Goal: Ask a question

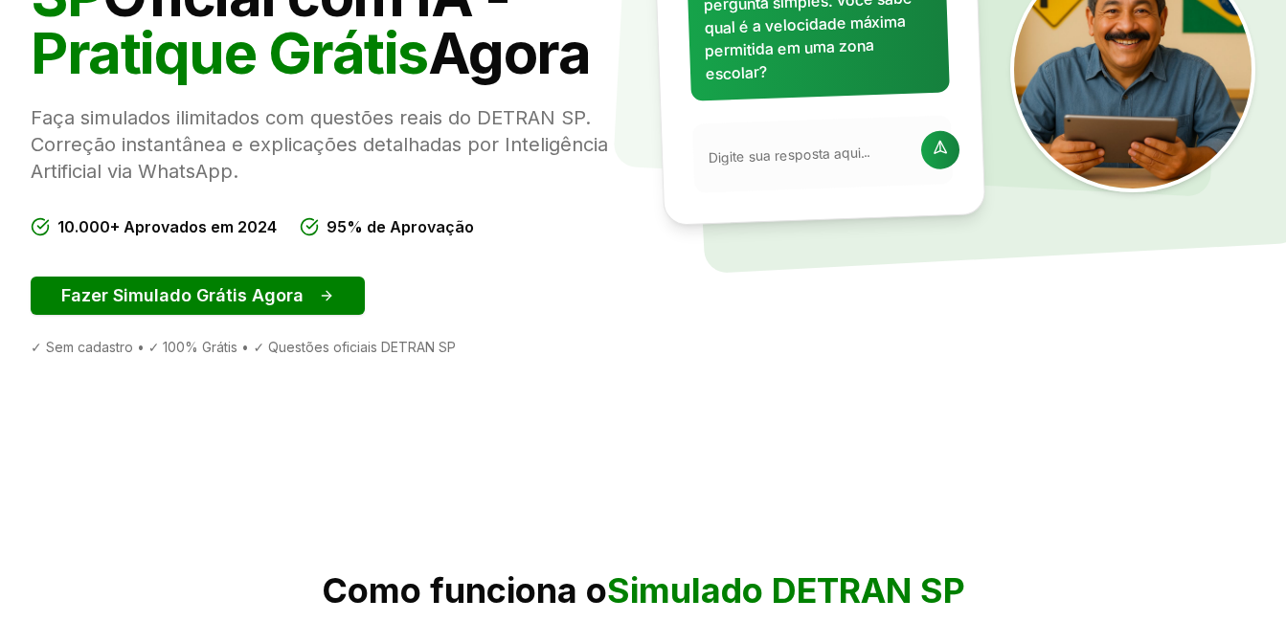
scroll to position [383, 0]
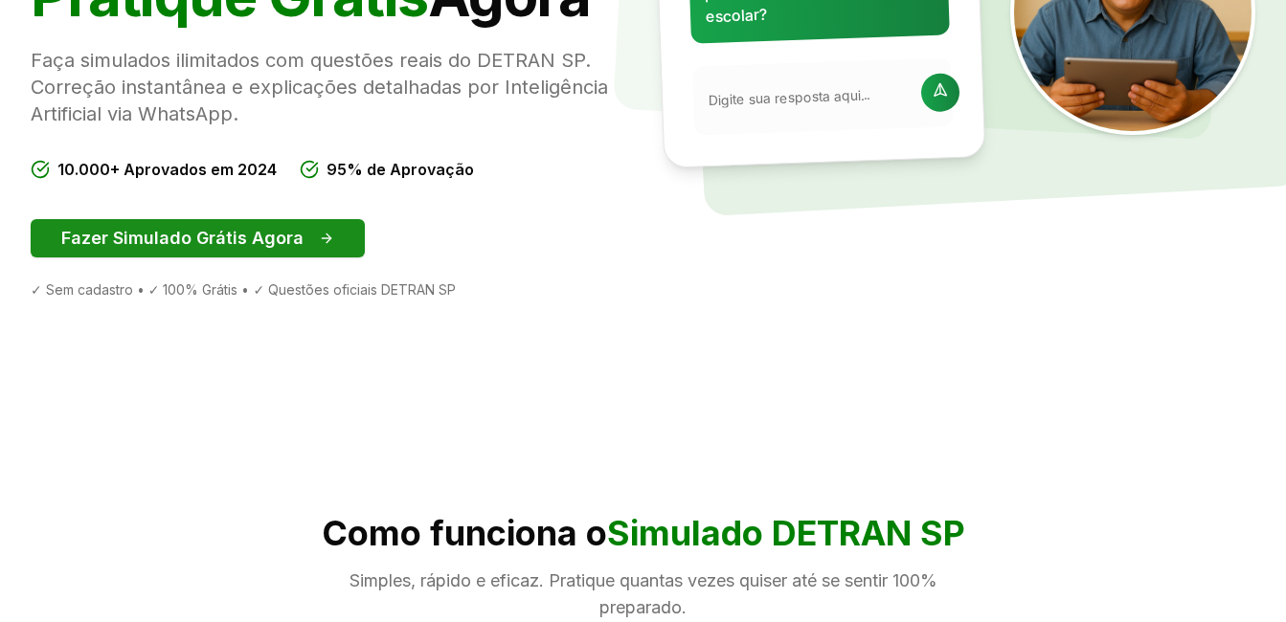
click at [309, 249] on button "Fazer Simulado Grátis Agora" at bounding box center [198, 238] width 334 height 38
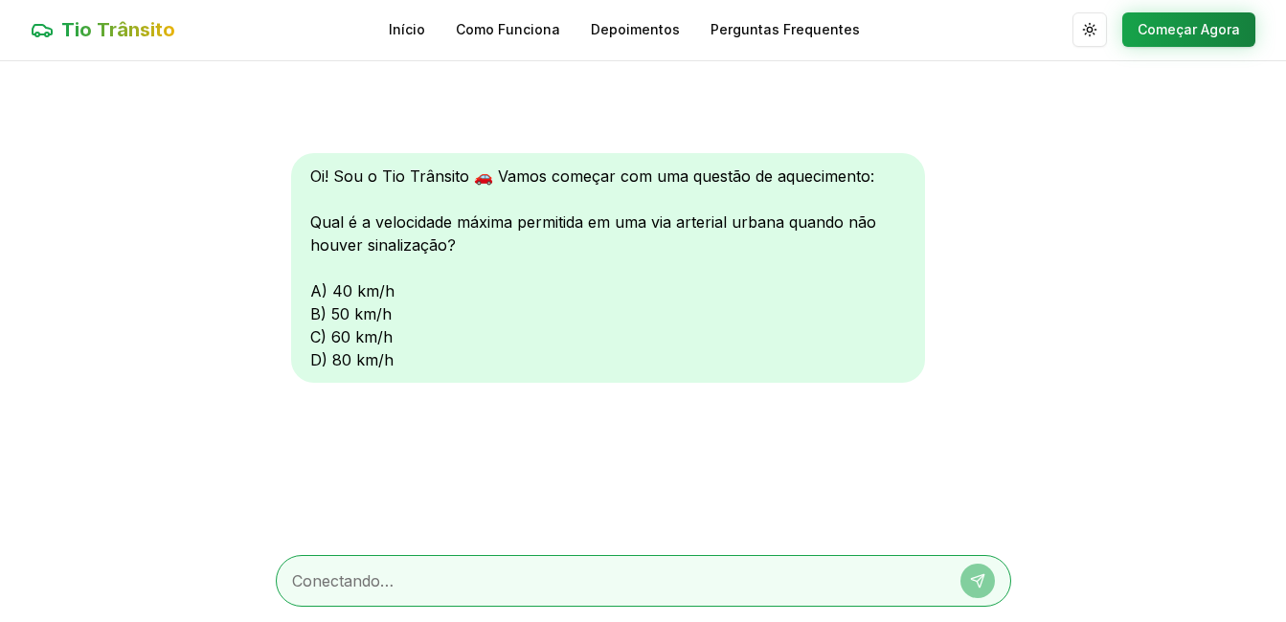
scroll to position [1, 0]
click at [634, 586] on textarea at bounding box center [616, 581] width 649 height 23
type textarea "c"
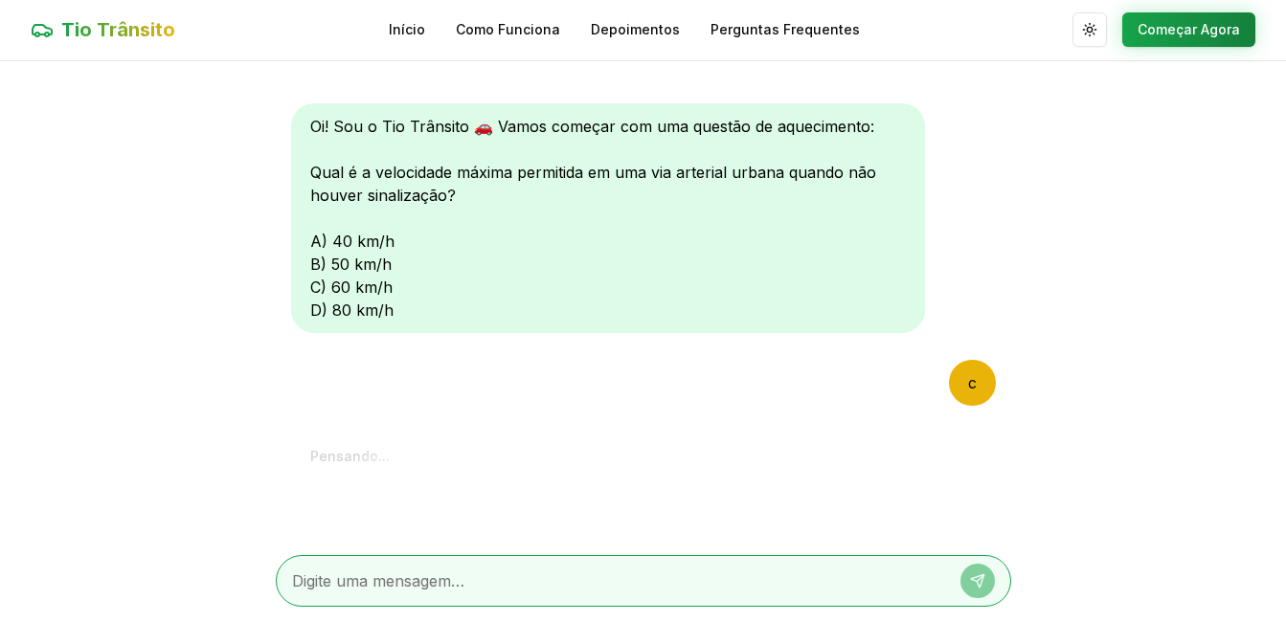
scroll to position [260, 0]
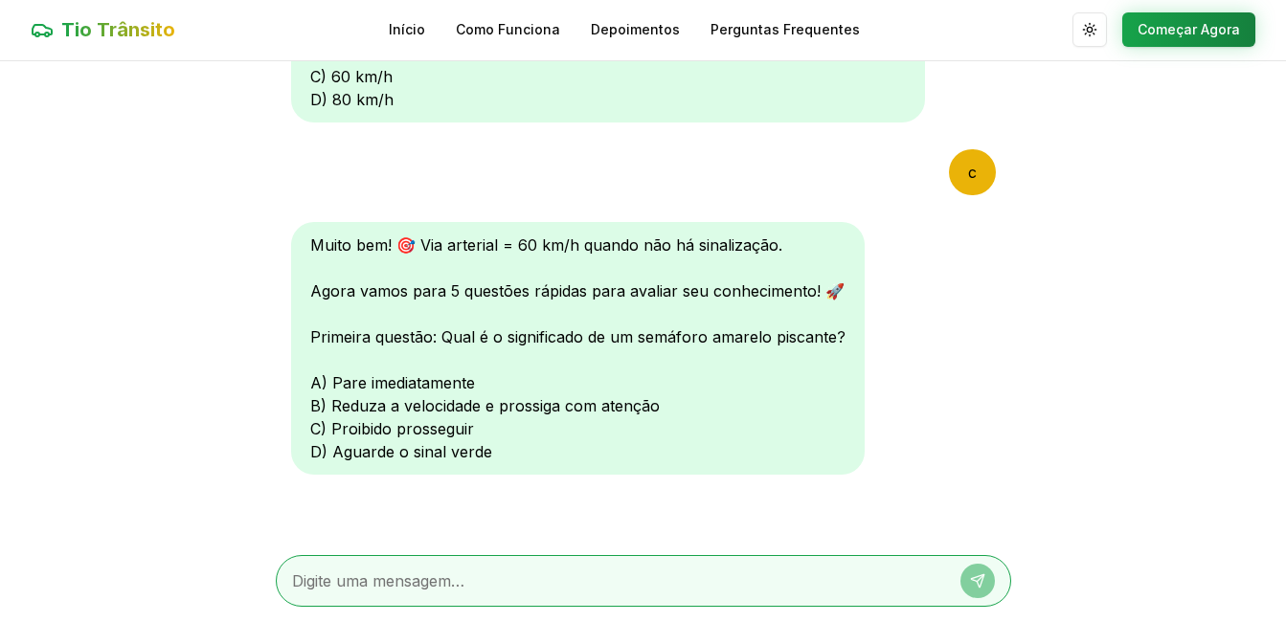
click at [702, 574] on textarea at bounding box center [616, 581] width 649 height 23
type textarea "b"
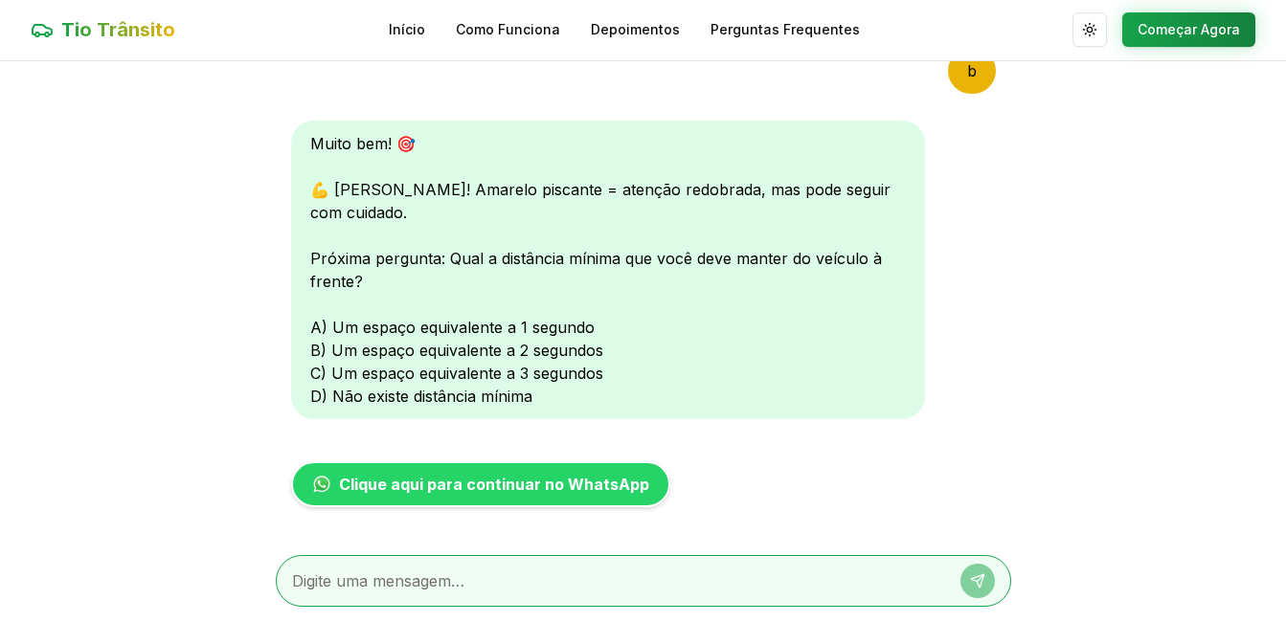
scroll to position [758, 0]
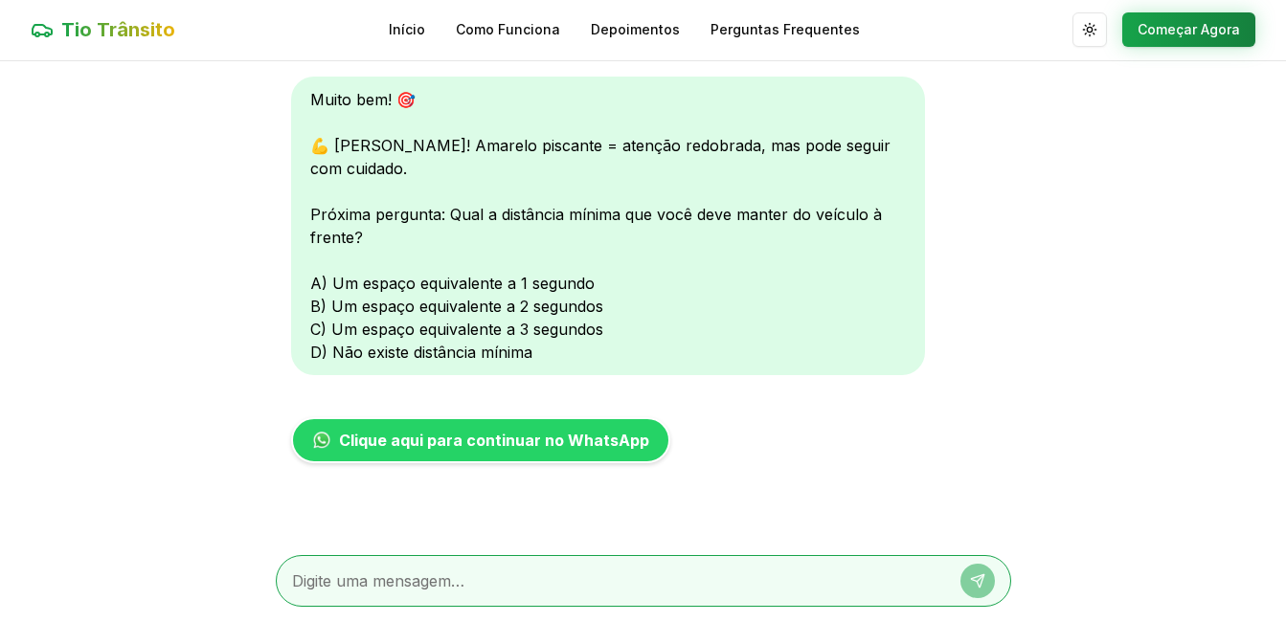
click at [624, 569] on div at bounding box center [643, 581] width 735 height 52
click at [809, 579] on textarea at bounding box center [616, 581] width 649 height 23
type textarea "c"
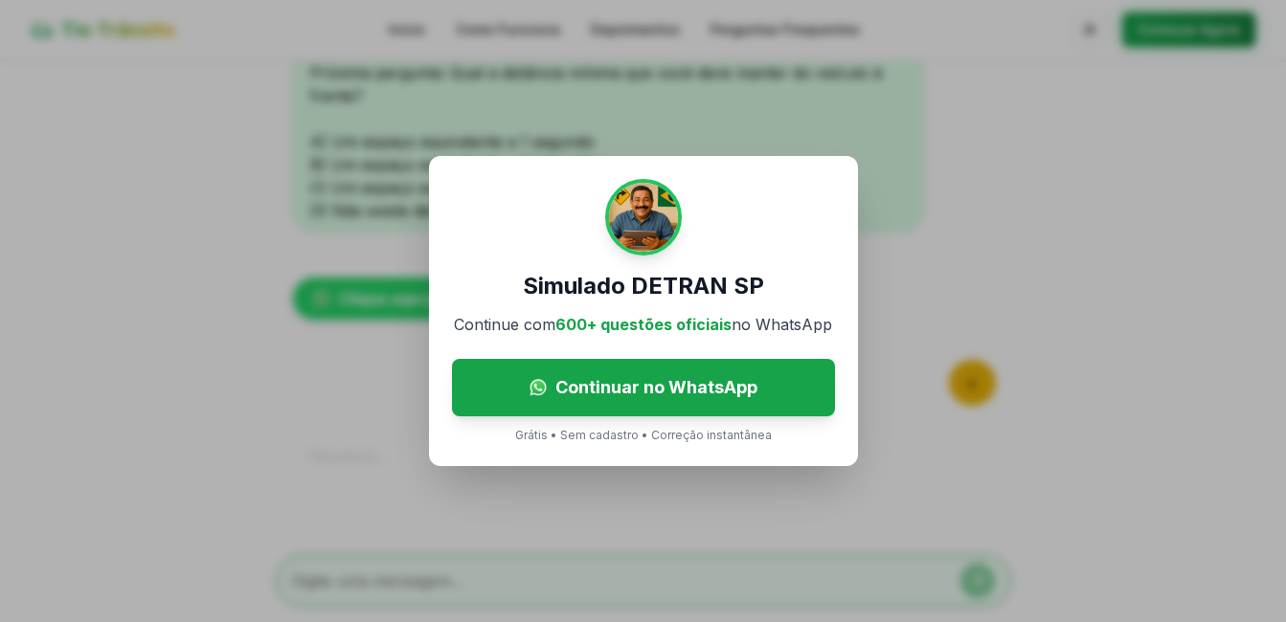
scroll to position [1157, 0]
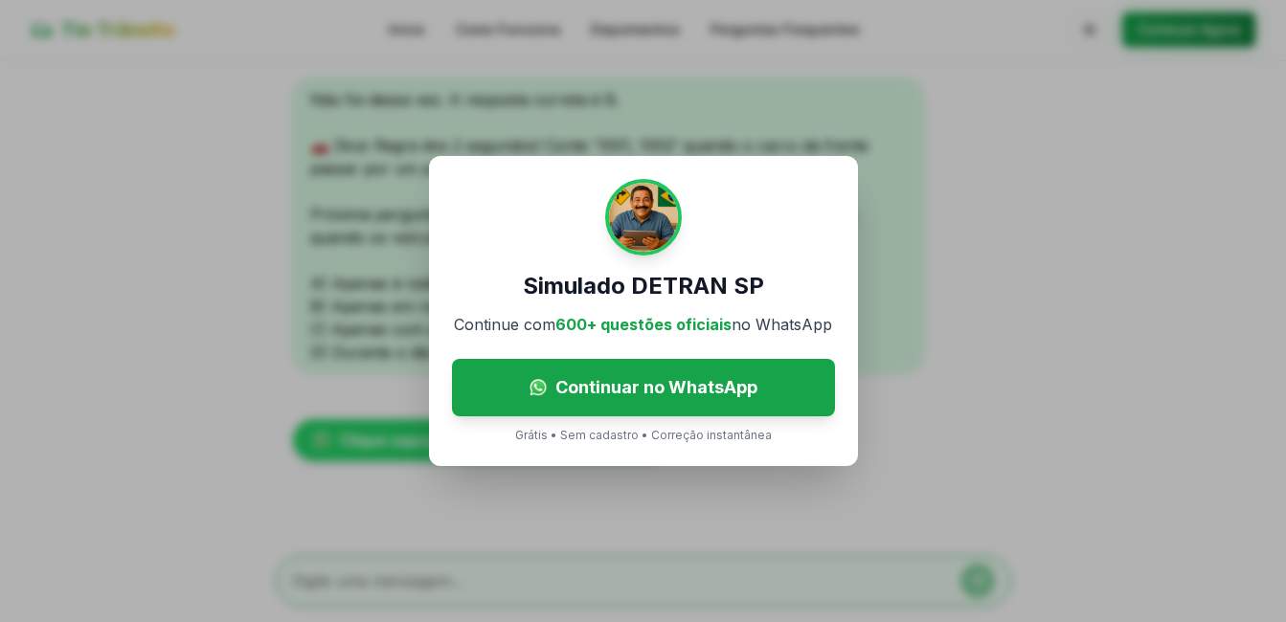
click at [591, 441] on p "Grátis • Sem cadastro • Correção instantânea" at bounding box center [643, 435] width 257 height 15
click at [538, 440] on p "Grátis • Sem cadastro • Correção instantânea" at bounding box center [643, 435] width 257 height 15
click at [925, 134] on div "Simulado DETRAN SP Continue com 600+ questões oficiais no WhatsApp Continuar no…" at bounding box center [643, 311] width 1286 height 622
